Goal: Find specific page/section: Find specific page/section

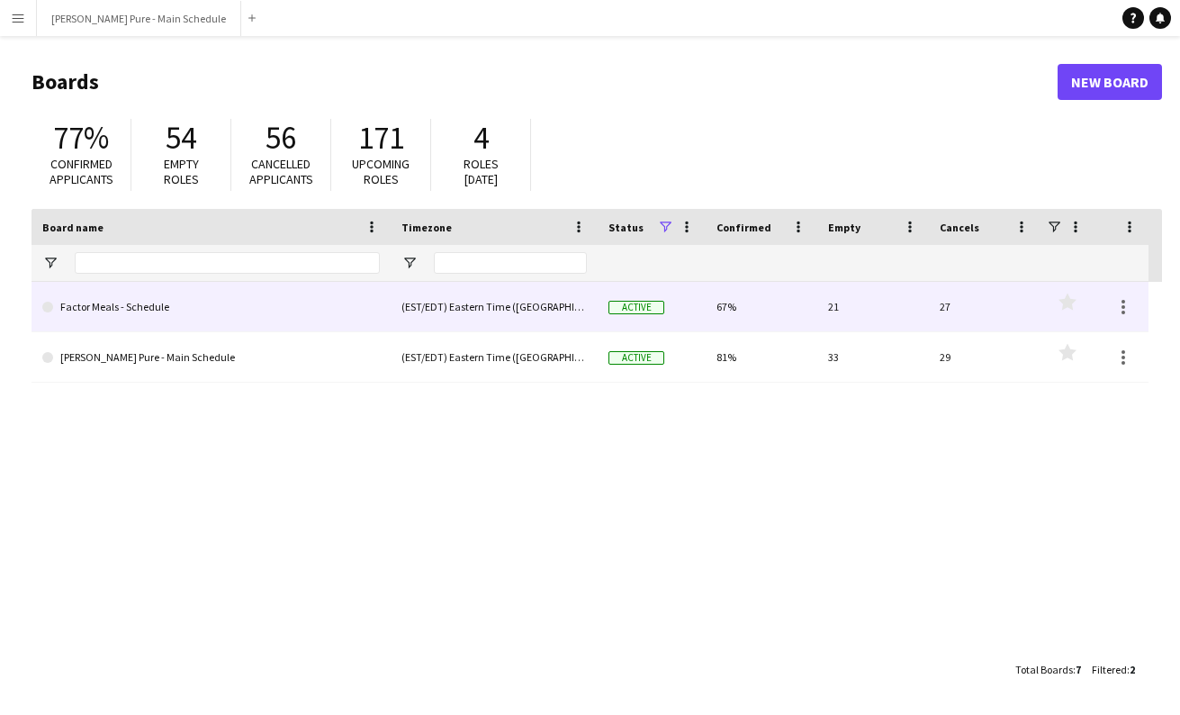
click at [302, 319] on link "Factor Meals - Schedule" at bounding box center [210, 307] width 337 height 50
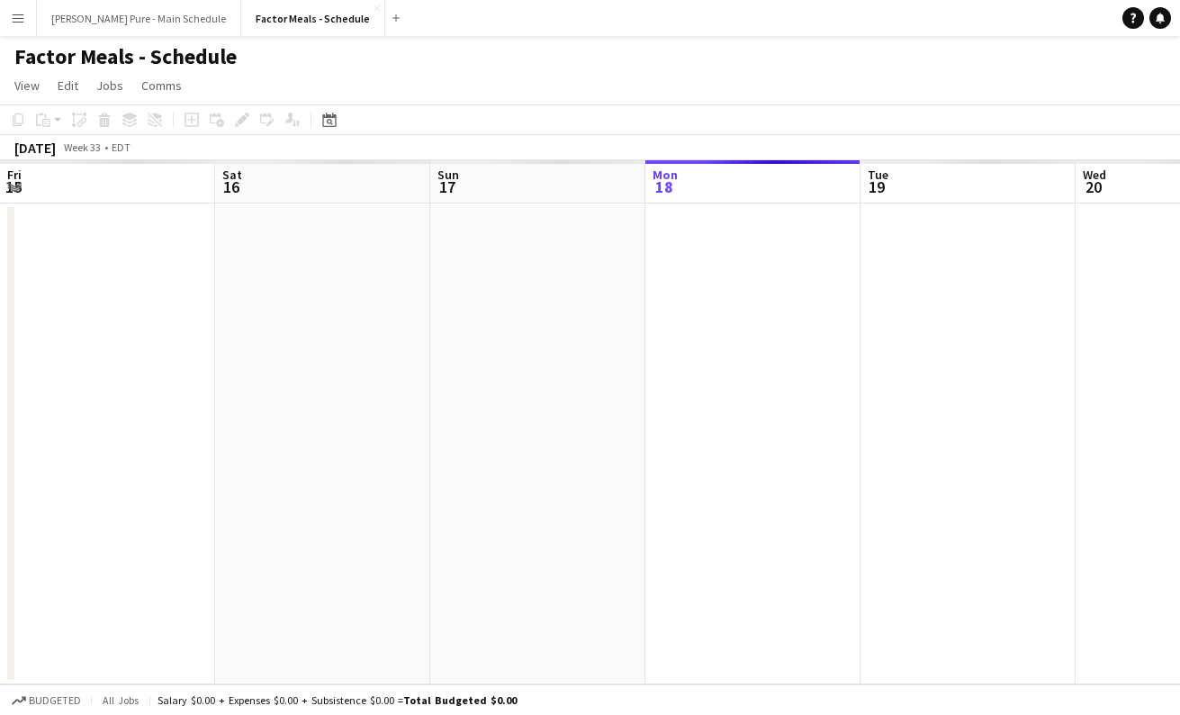
click at [430, 366] on app-date-cell at bounding box center [537, 443] width 215 height 481
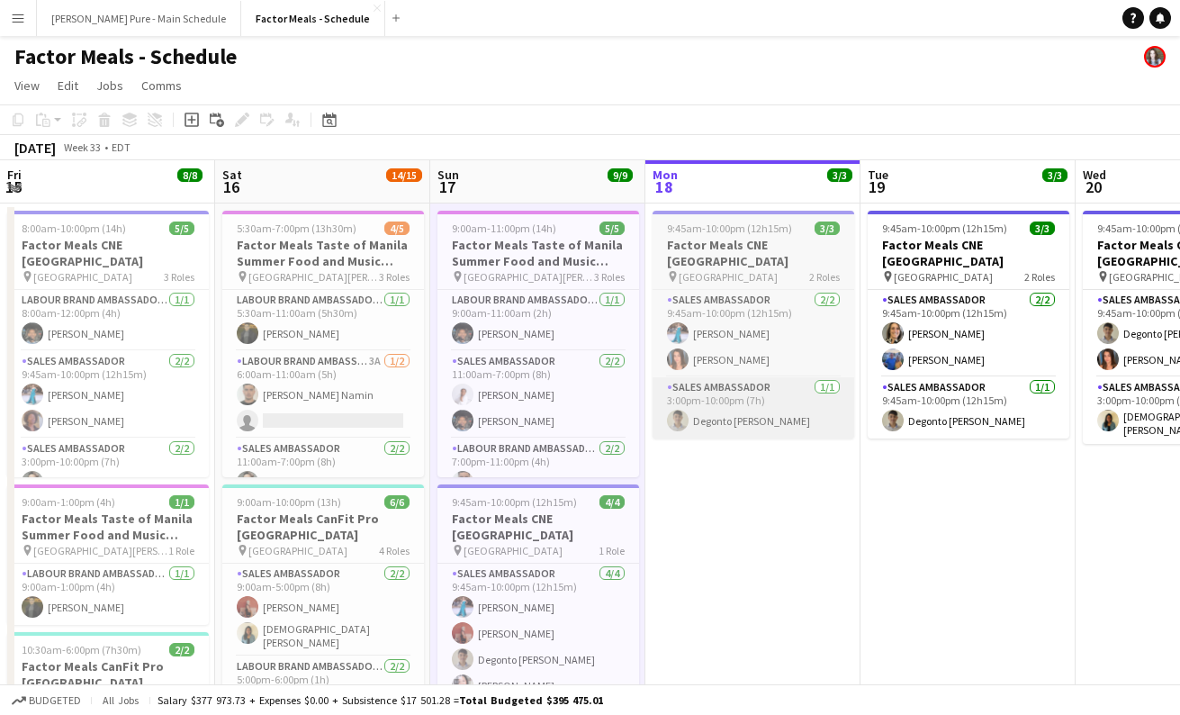
click at [652, 377] on app-card-role "Sales Ambassador [DATE] 3:00pm-10:00pm (7h) Degonto [PERSON_NAME]" at bounding box center [753, 407] width 202 height 61
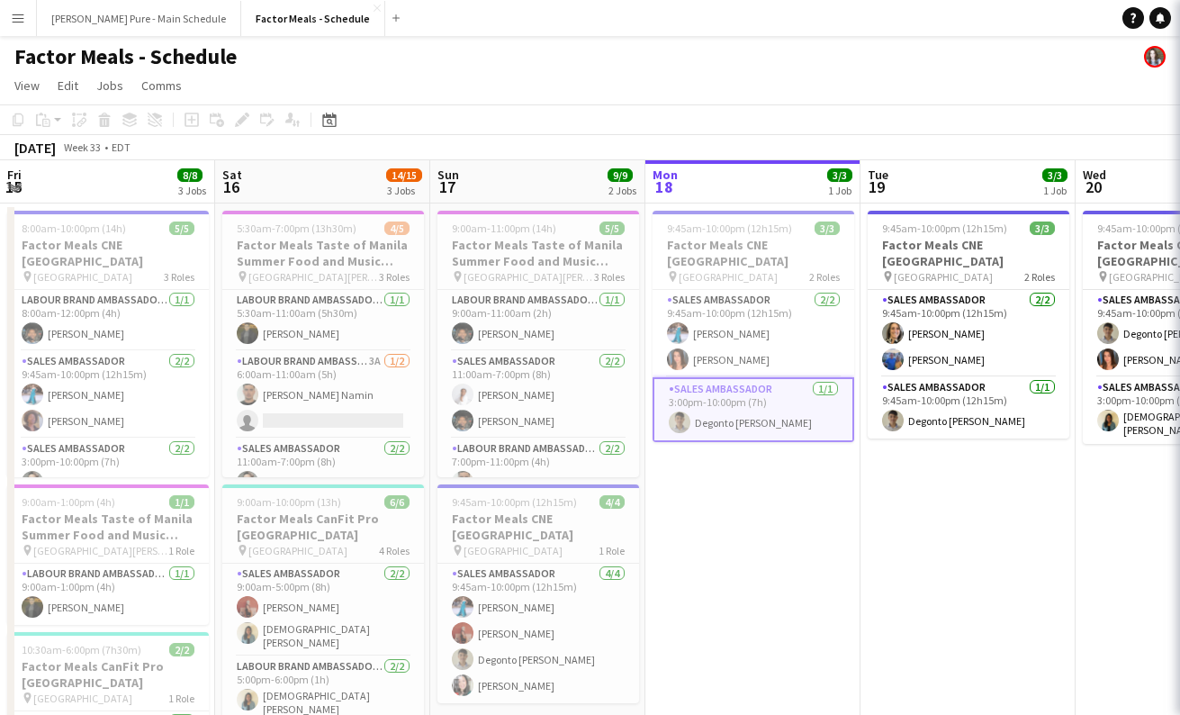
click at [645, 357] on app-date-cell "9:45am-10:00pm (12h15m) 3/3 Factor Meals CNE Toronto pin Enercare Centre 2 Role…" at bounding box center [752, 608] width 215 height 811
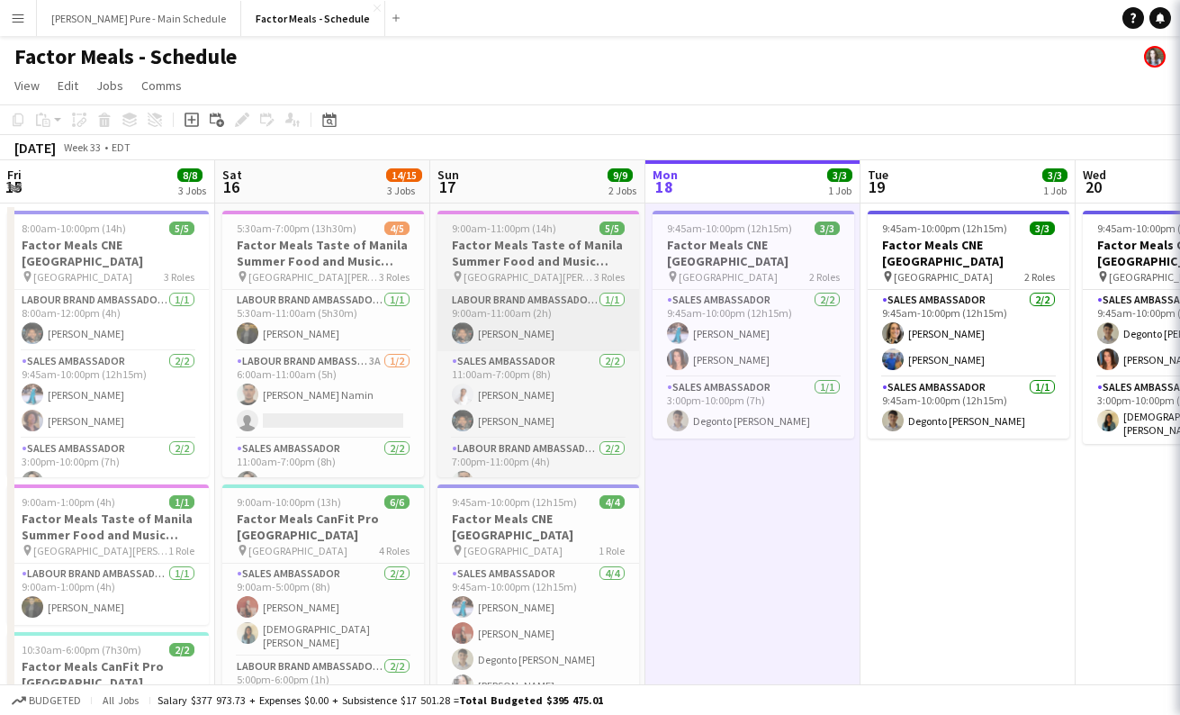
click at [437, 346] on app-card-role "Labour Brand Ambassadors [DATE] 9:00am-11:00am (2h) [PERSON_NAME]" at bounding box center [538, 320] width 202 height 61
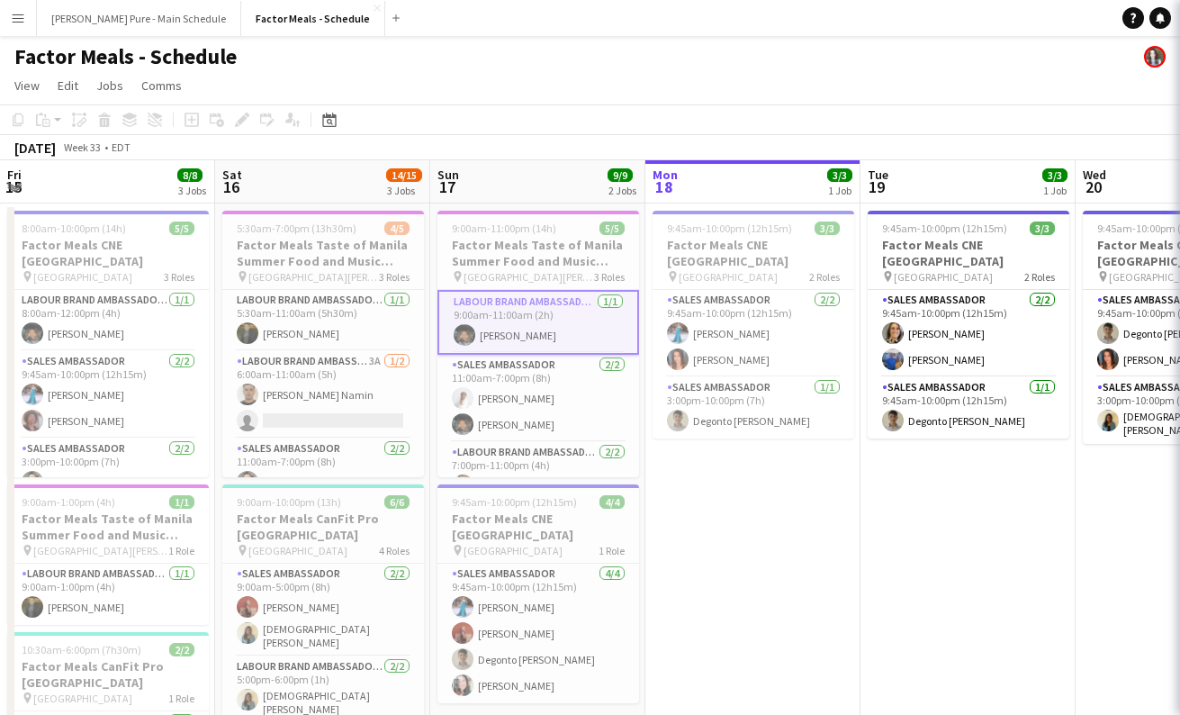
click at [437, 350] on app-card-role "Labour Brand Ambassadors [DATE] 9:00am-11:00am (2h) [PERSON_NAME]" at bounding box center [538, 322] width 202 height 65
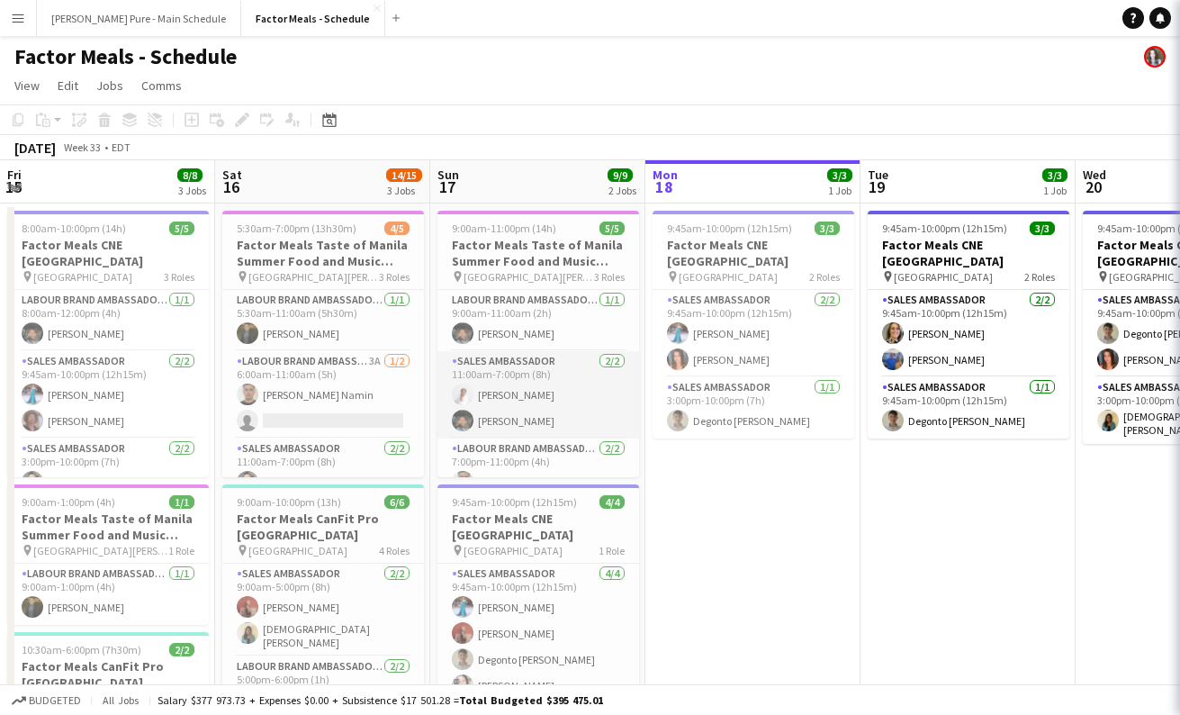
click at [437, 355] on app-card-role "Sales Ambassador [DATE] 11:00am-7:00pm (8h) [PERSON_NAME] [PERSON_NAME]" at bounding box center [538, 394] width 202 height 87
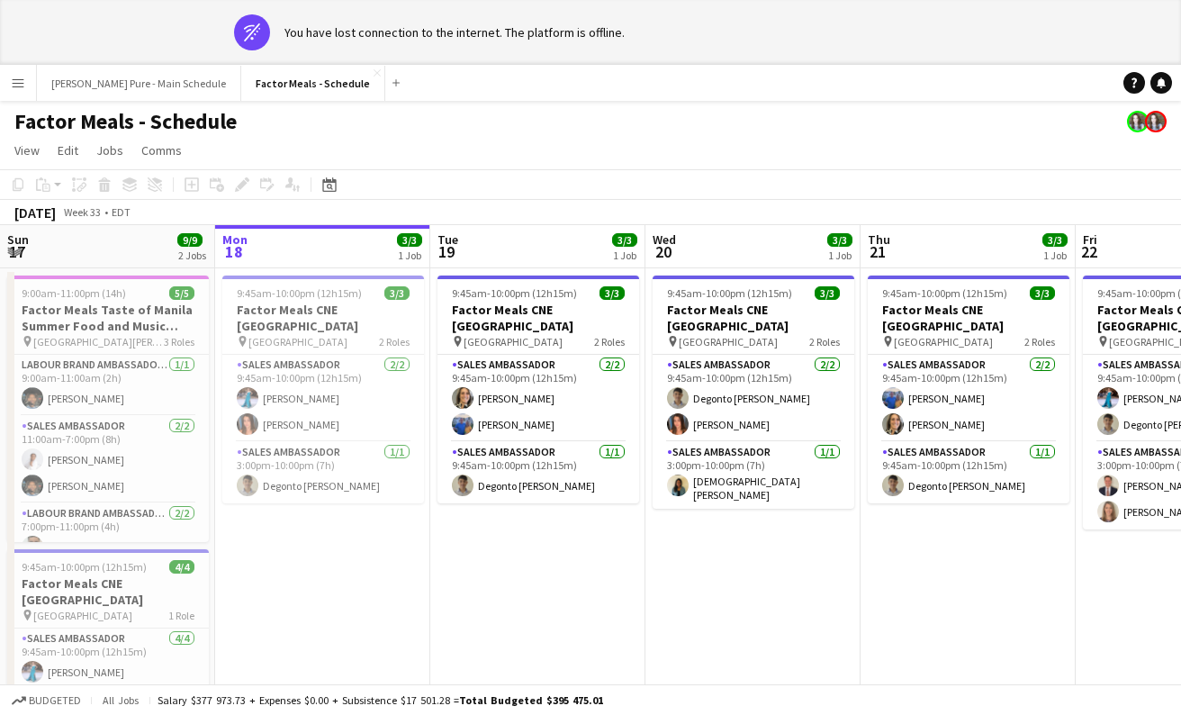
drag, startPoint x: 636, startPoint y: 4, endPoint x: 956, endPoint y: 29, distance: 320.4
click at [956, 29] on app-banner "wifi-off You have lost connection to the internet. The platform is offline." at bounding box center [590, 32] width 1181 height 65
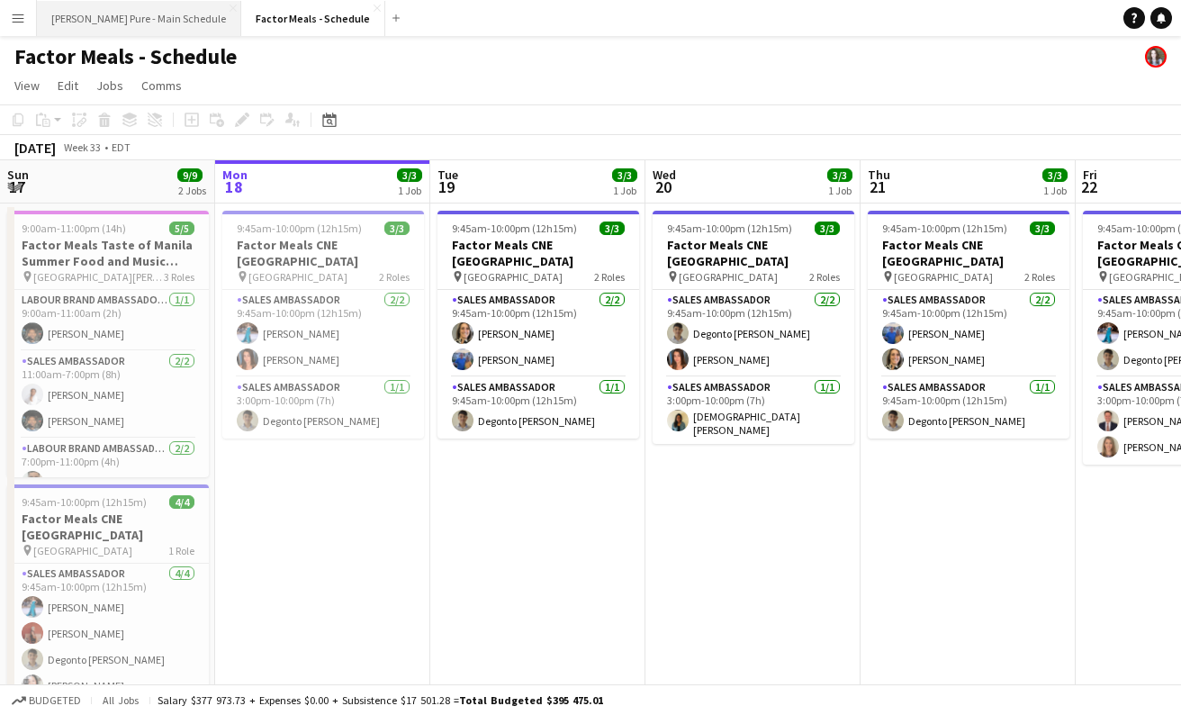
click at [124, 13] on button "Simon Pure - Main Schedule Close" at bounding box center [139, 18] width 204 height 35
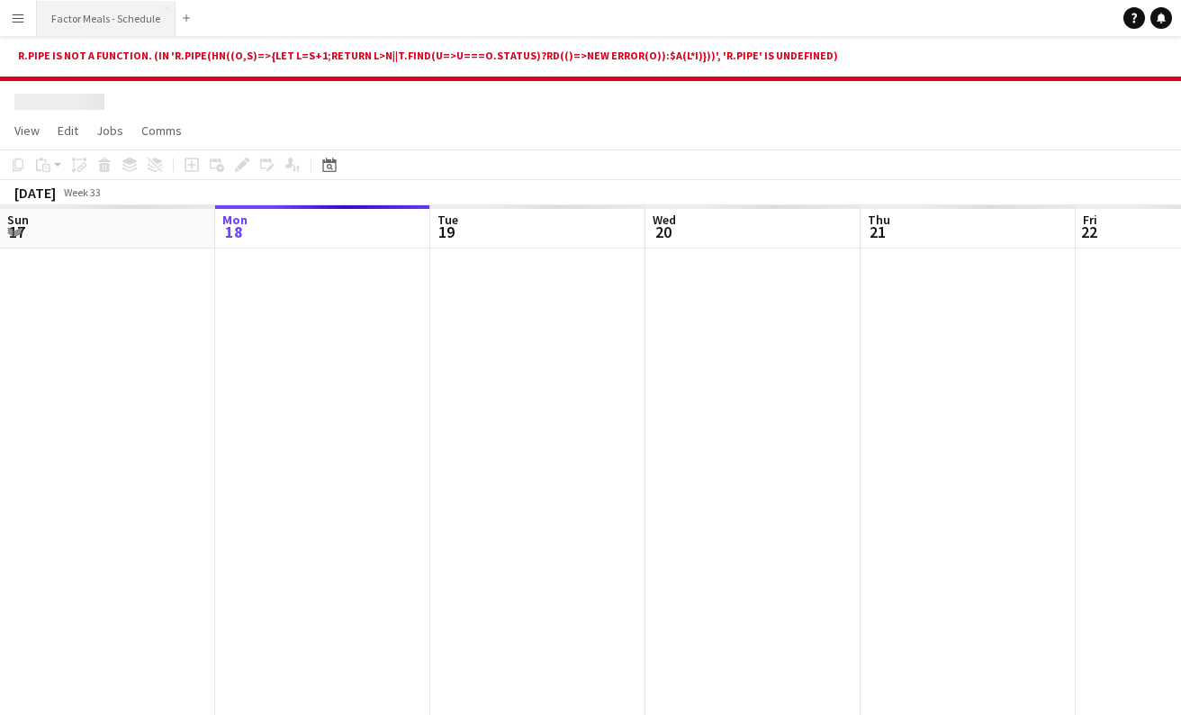
click at [109, 28] on button "Factor Meals - Schedule Close" at bounding box center [106, 18] width 139 height 35
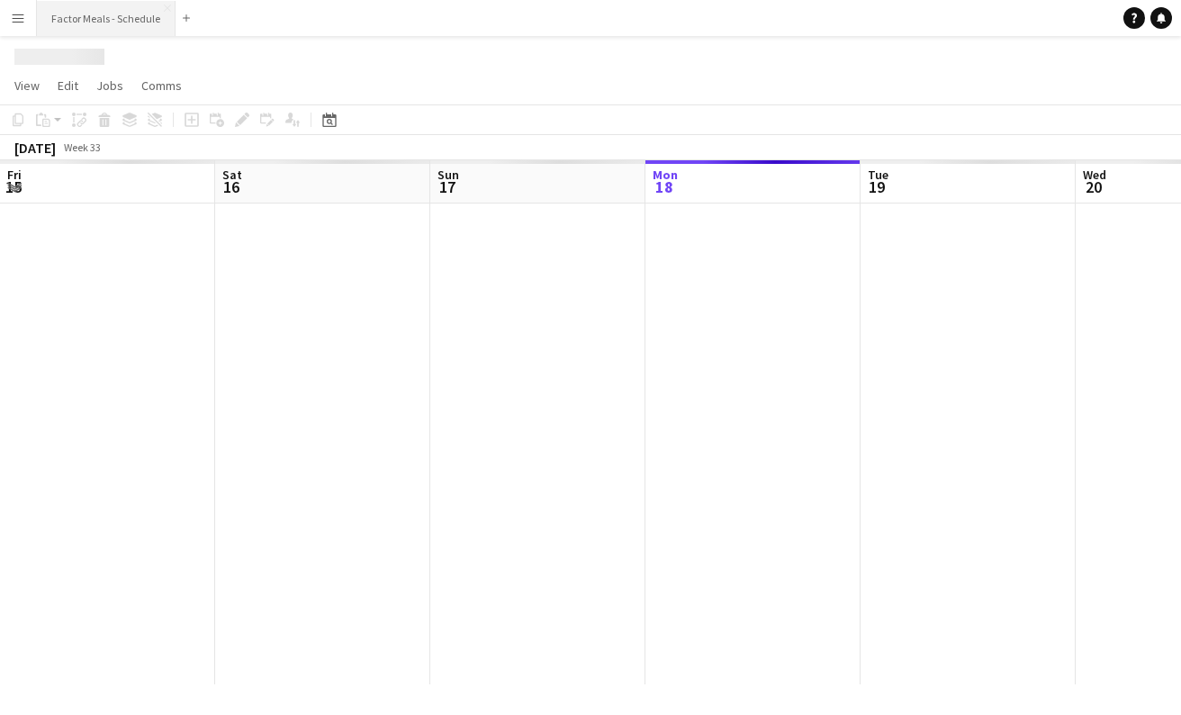
scroll to position [0, 430]
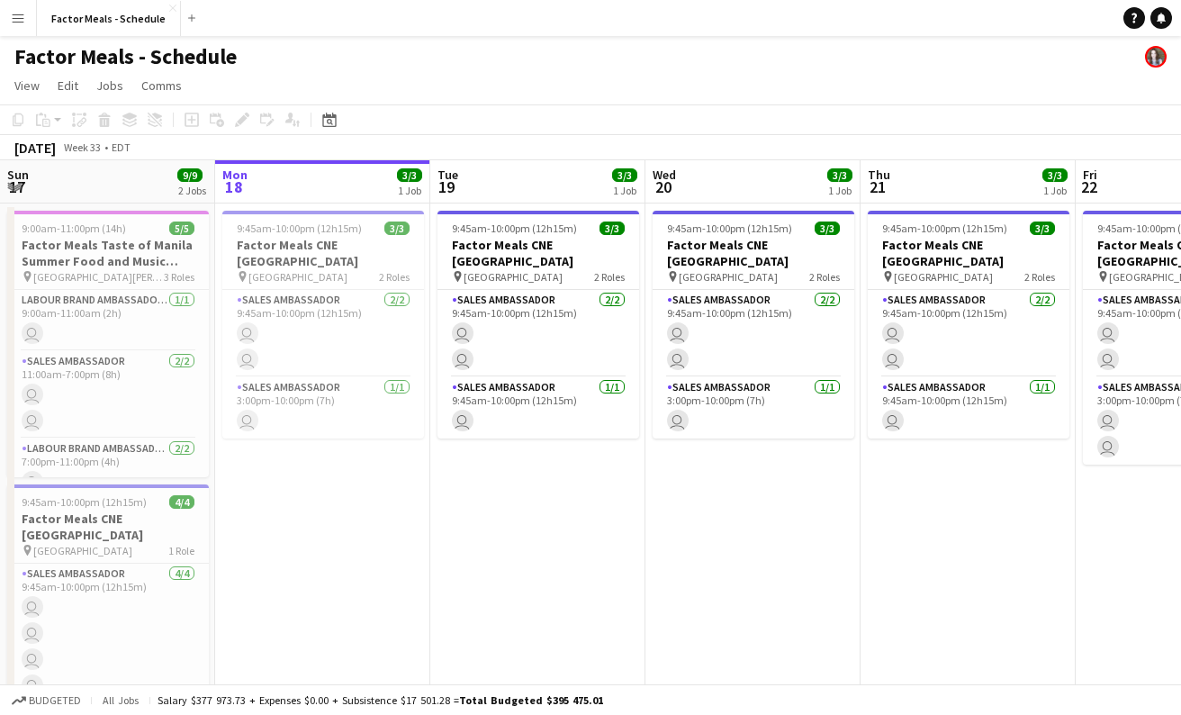
click at [25, 22] on button "Menu" at bounding box center [18, 18] width 36 height 36
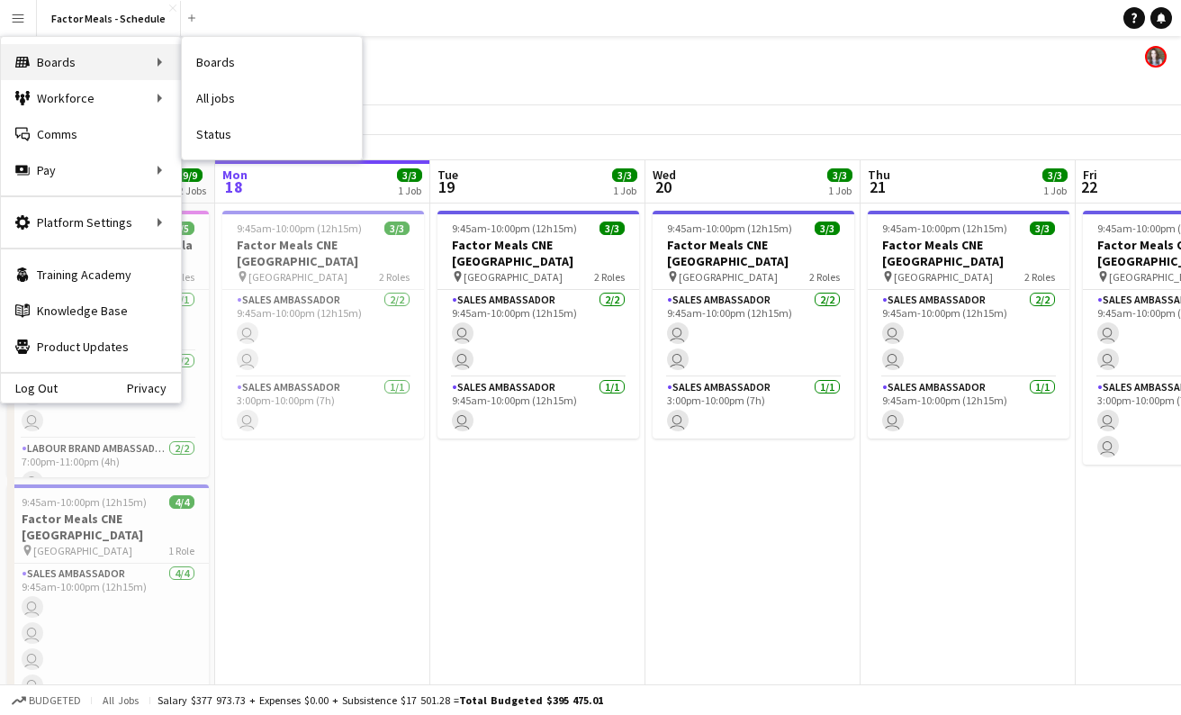
click at [34, 68] on div "Boards Boards" at bounding box center [91, 62] width 180 height 36
click at [201, 60] on link "Boards" at bounding box center [272, 62] width 180 height 36
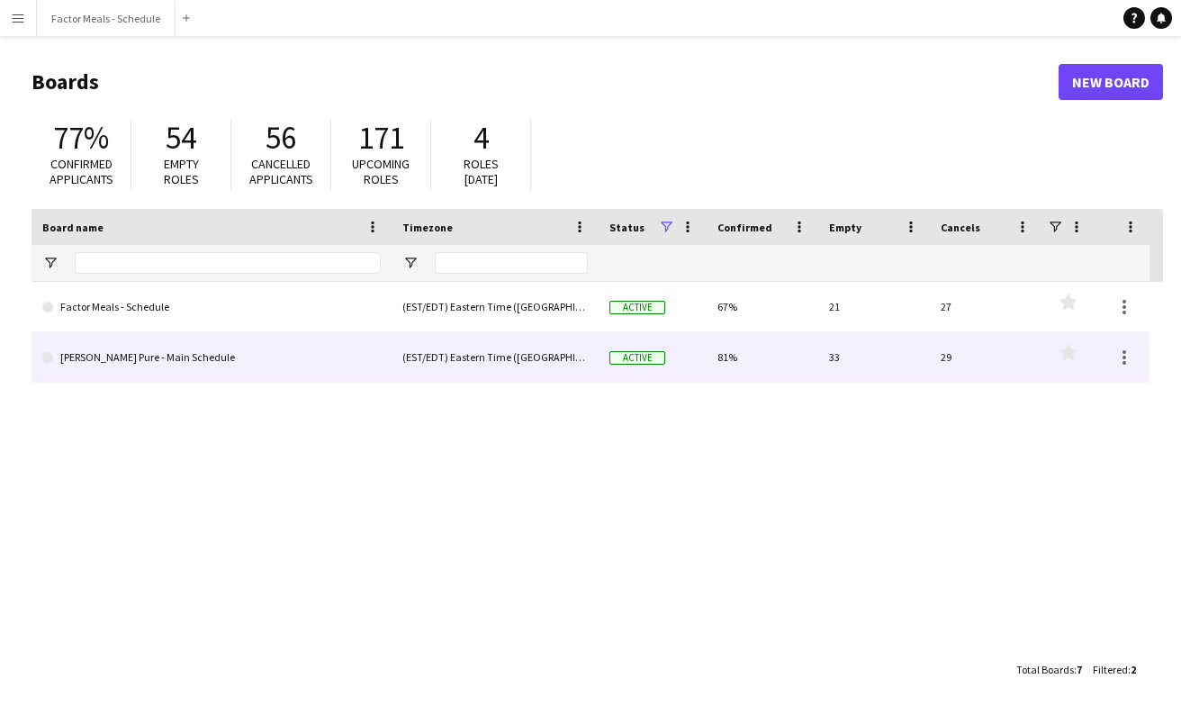
click at [230, 354] on link "[PERSON_NAME] Pure - Main Schedule" at bounding box center [211, 357] width 338 height 50
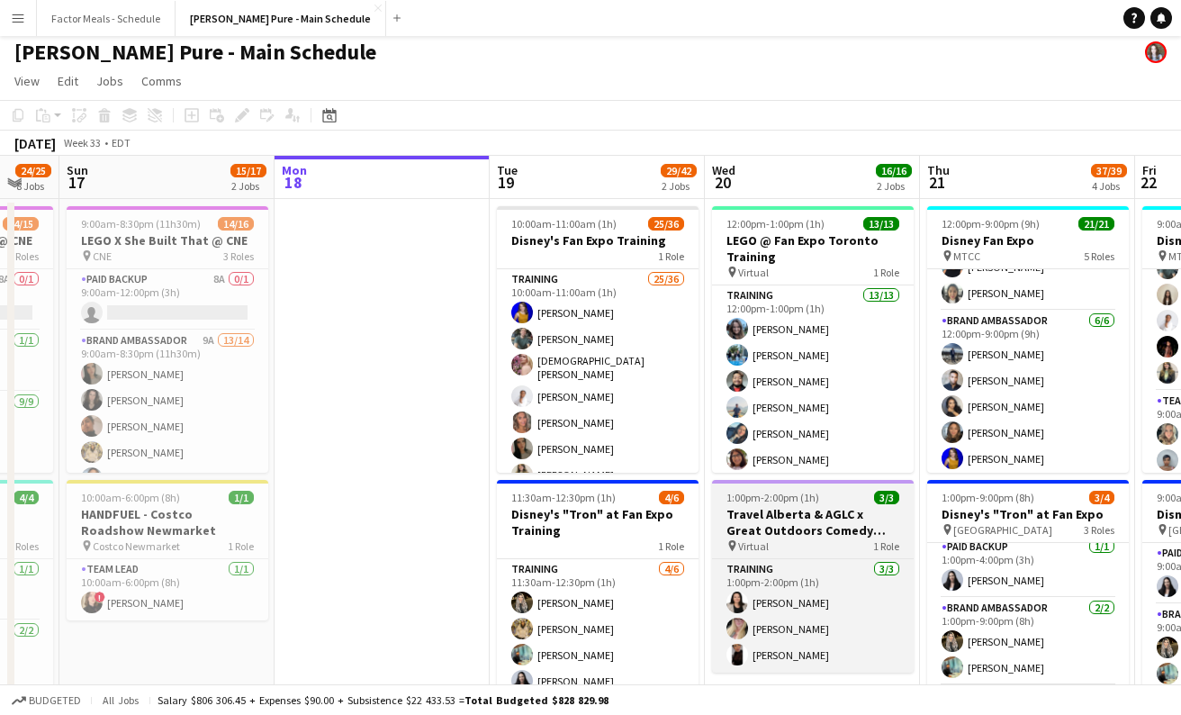
scroll to position [0, 572]
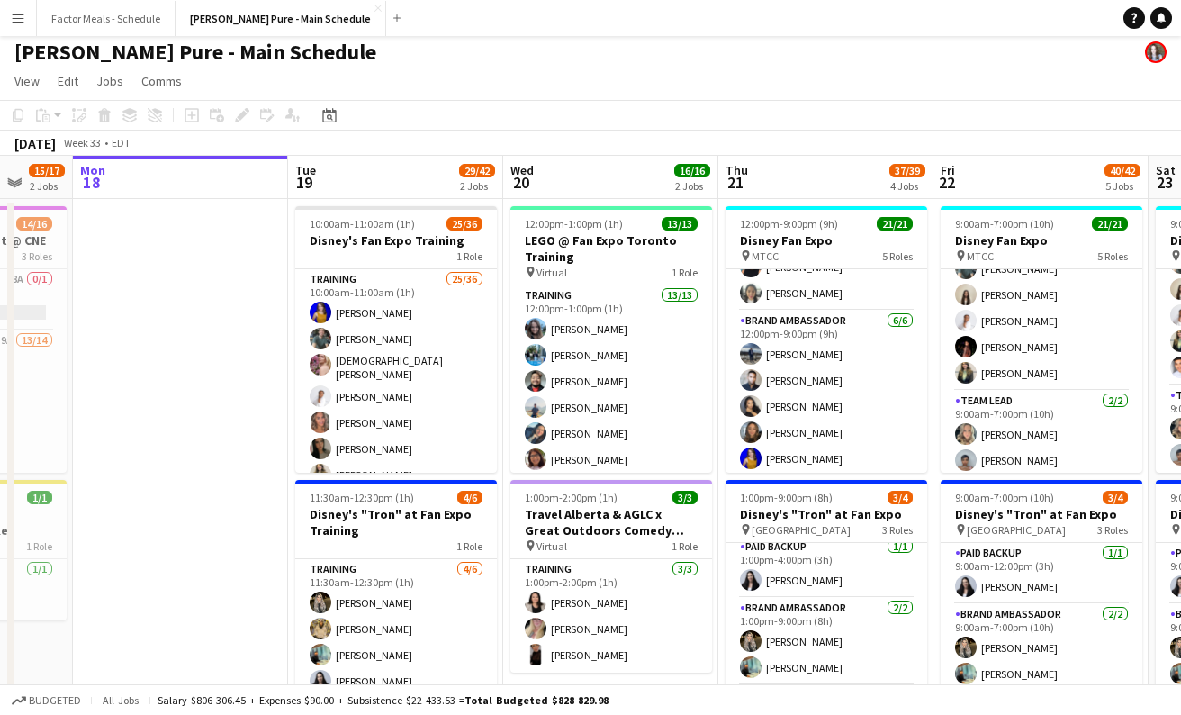
click at [1158, 57] on app-user-avatar at bounding box center [1156, 52] width 22 height 22
